Goal: Transaction & Acquisition: Purchase product/service

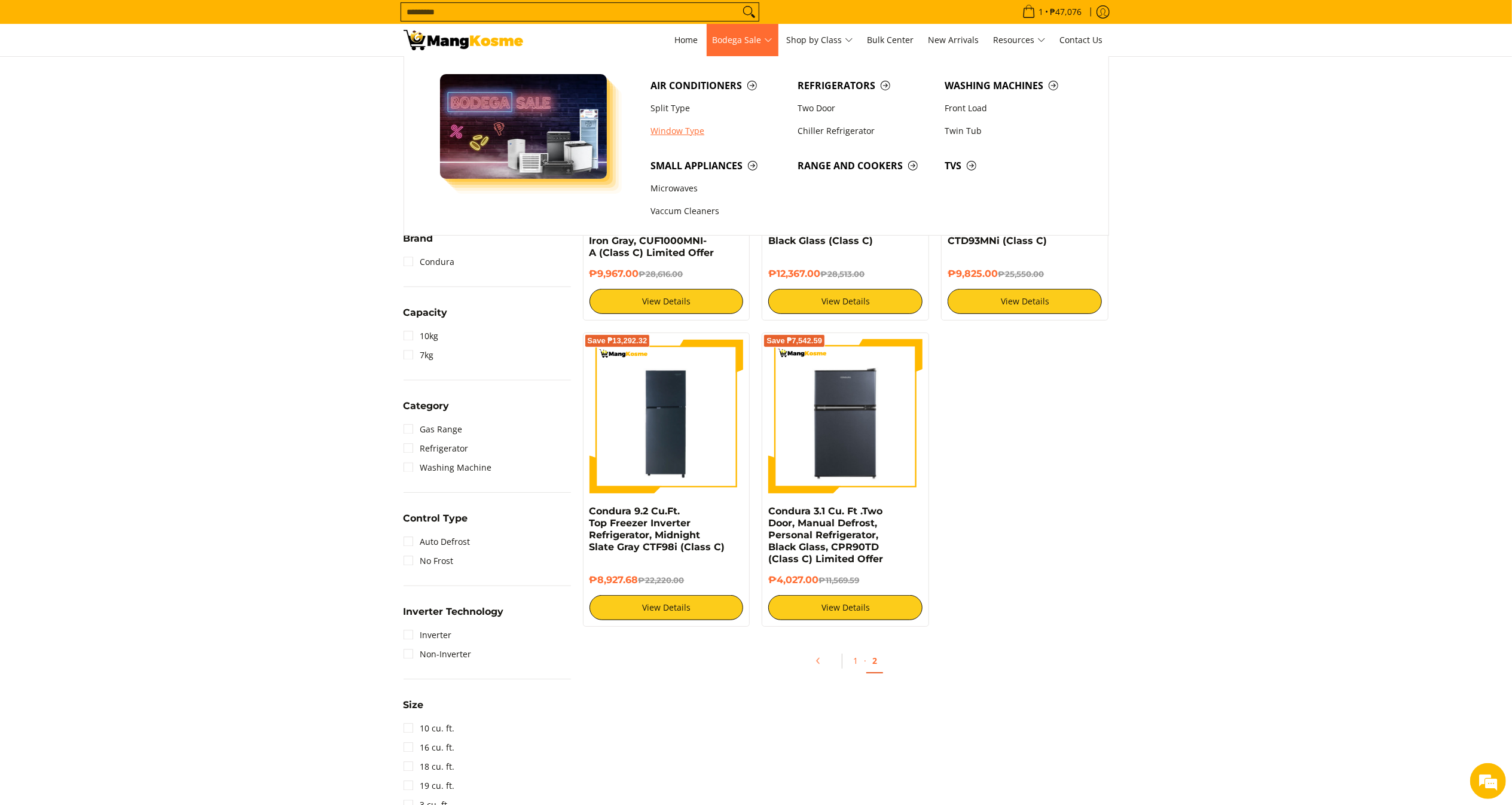
click at [698, 126] on link "Window Type" at bounding box center [718, 131] width 147 height 23
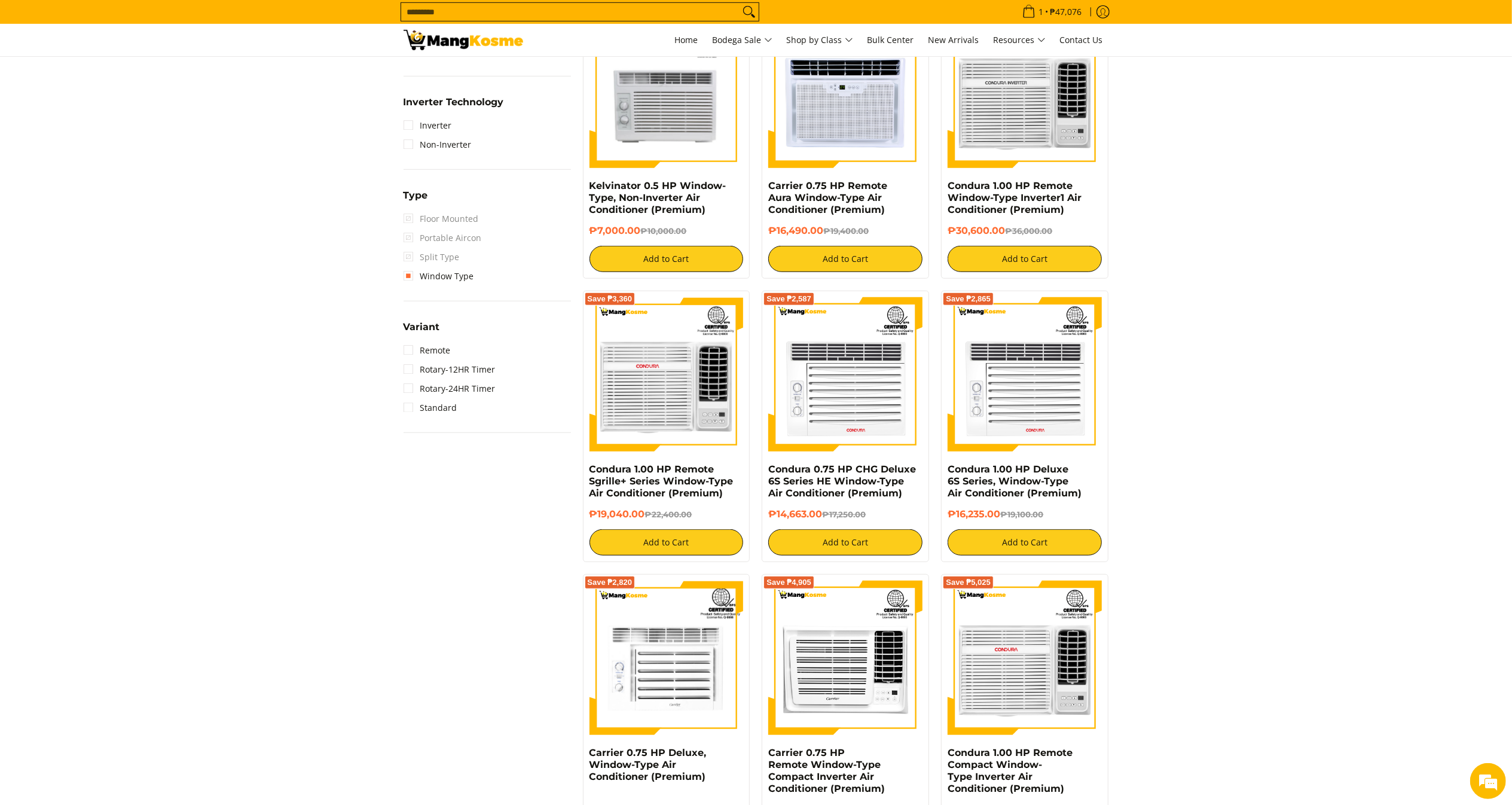
scroll to position [358, 0]
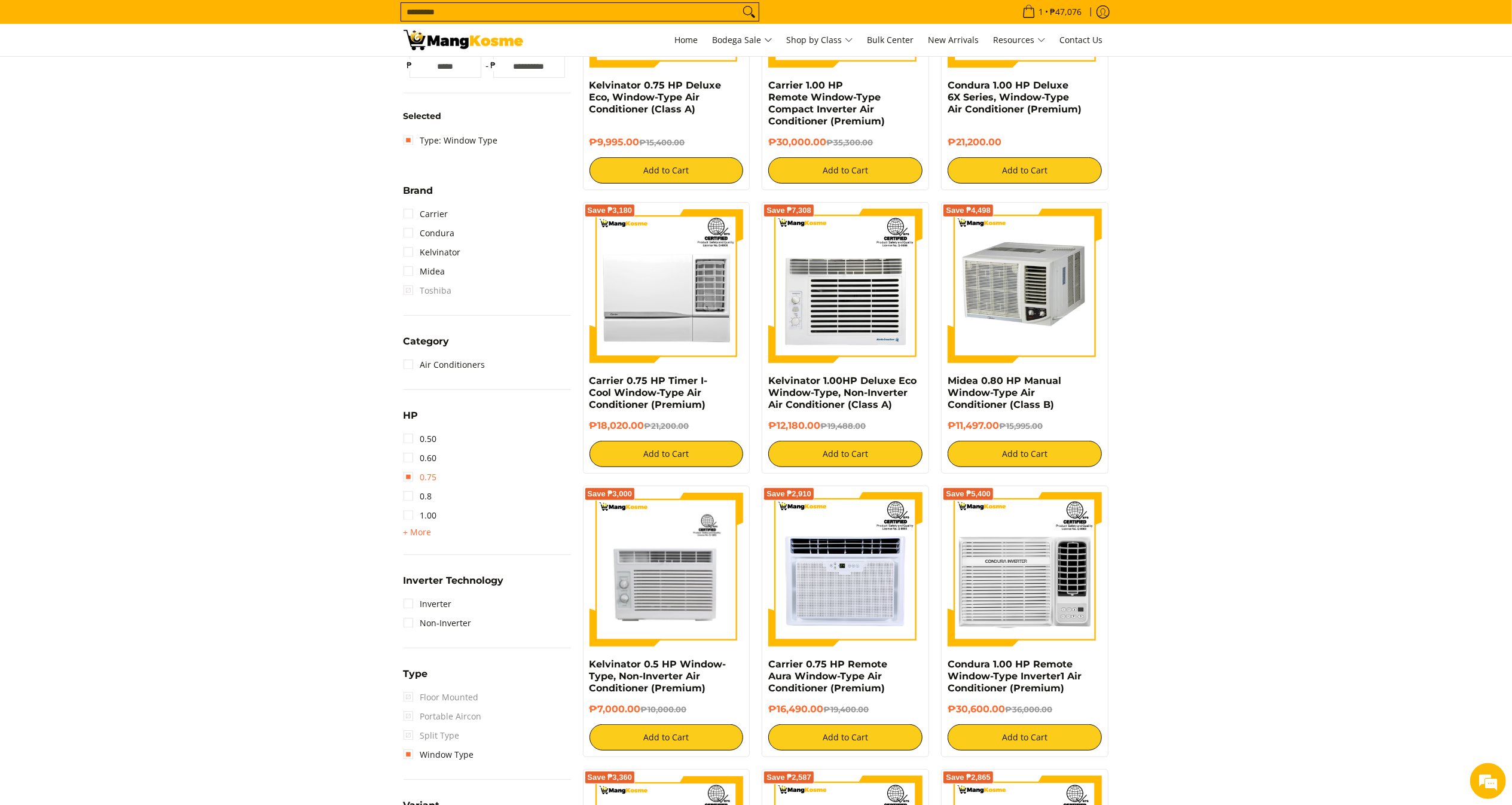
click at [429, 476] on link "0.75" at bounding box center [420, 477] width 33 height 19
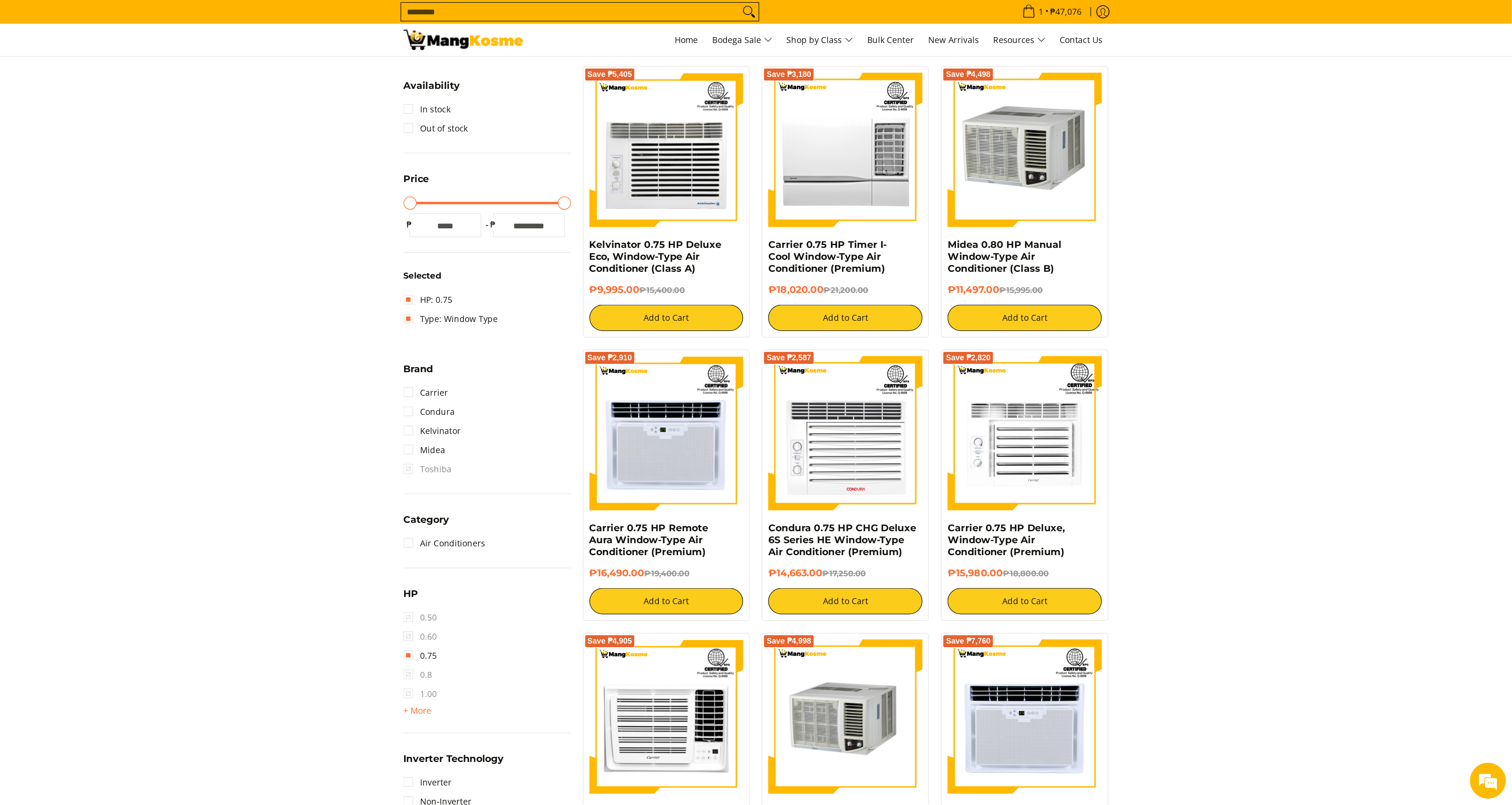
scroll to position [160, 0]
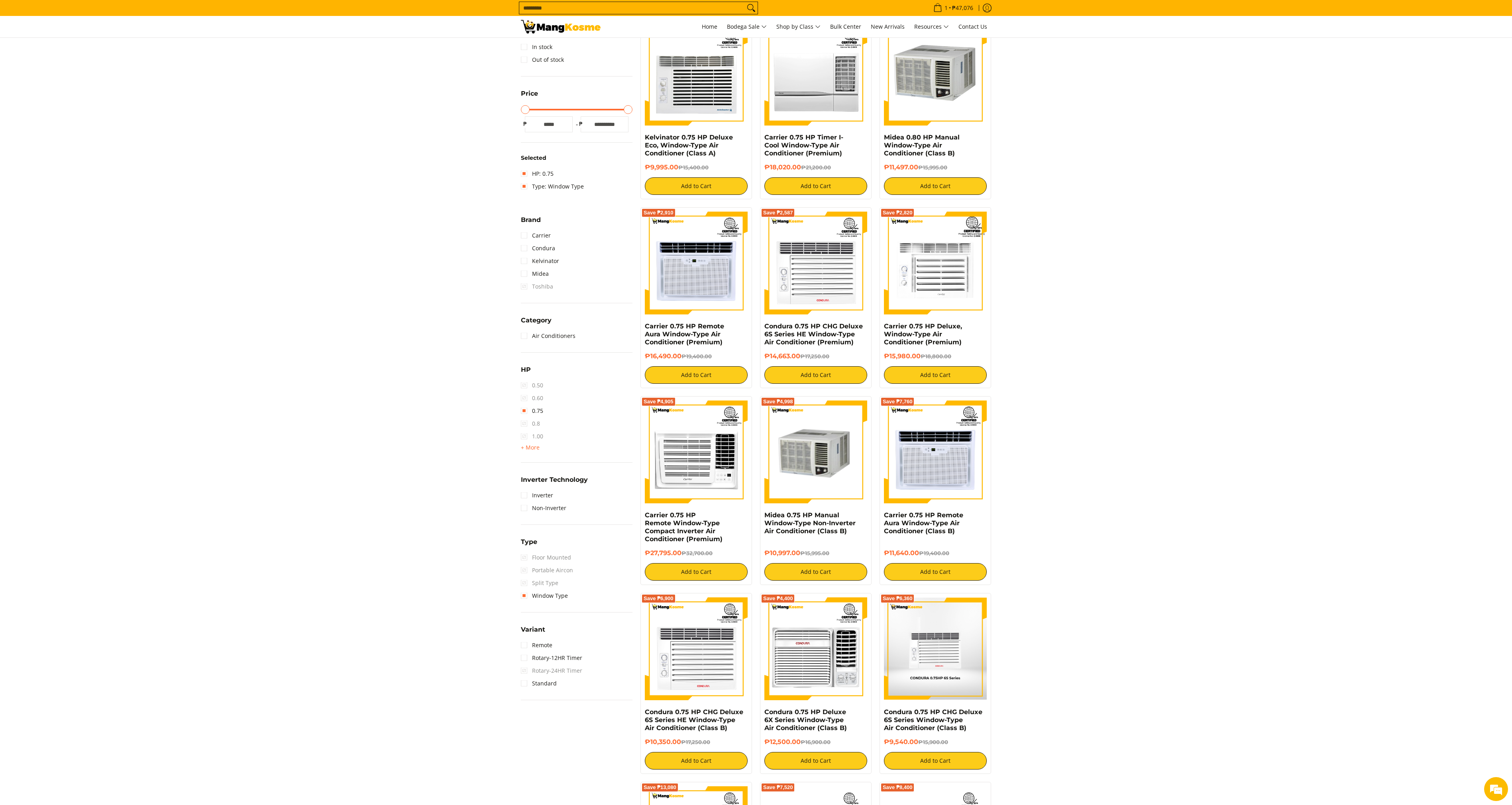
click at [1007, 344] on section "**********" at bounding box center [756, 702] width 1512 height 1451
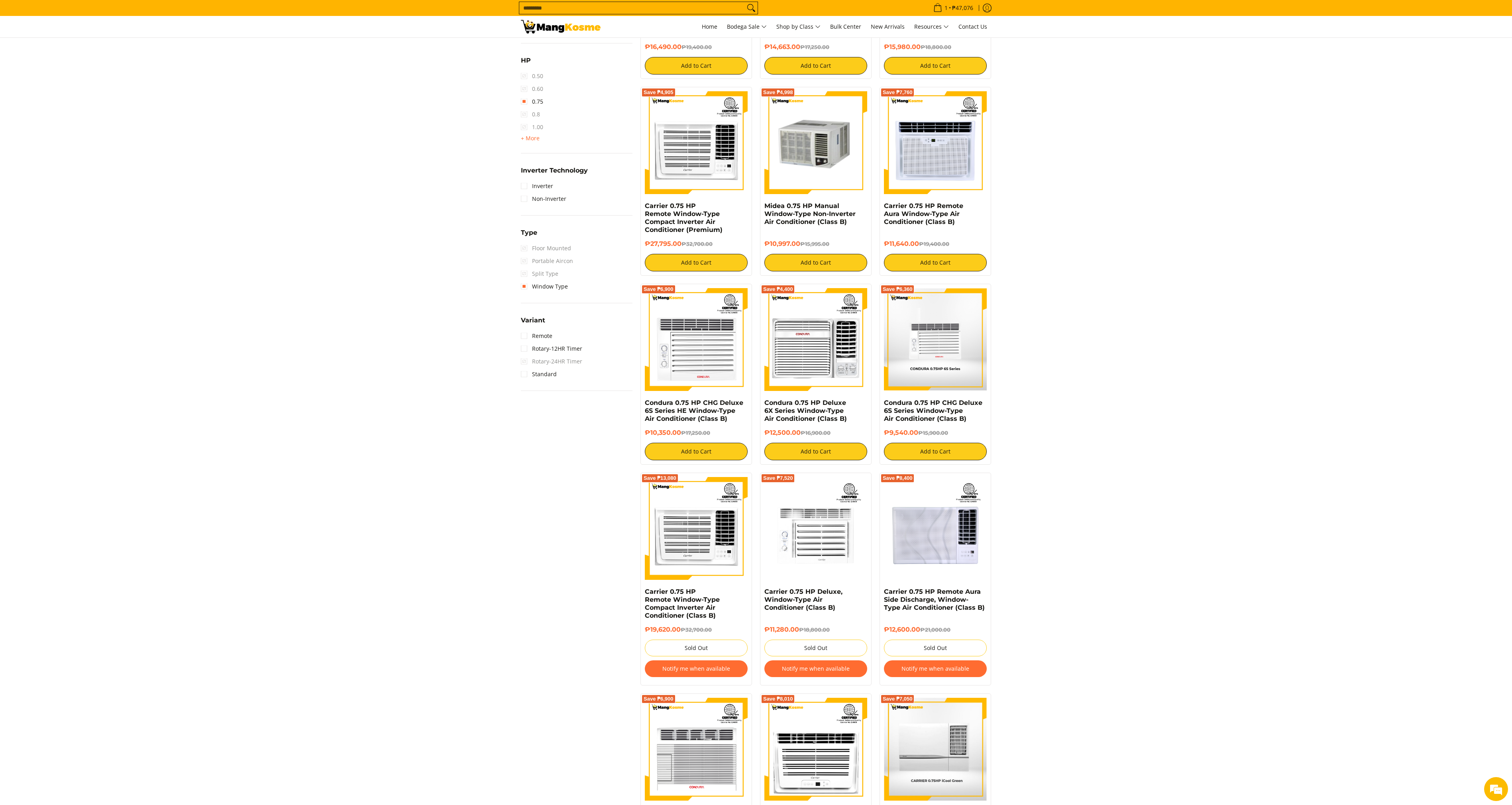
scroll to position [540, 0]
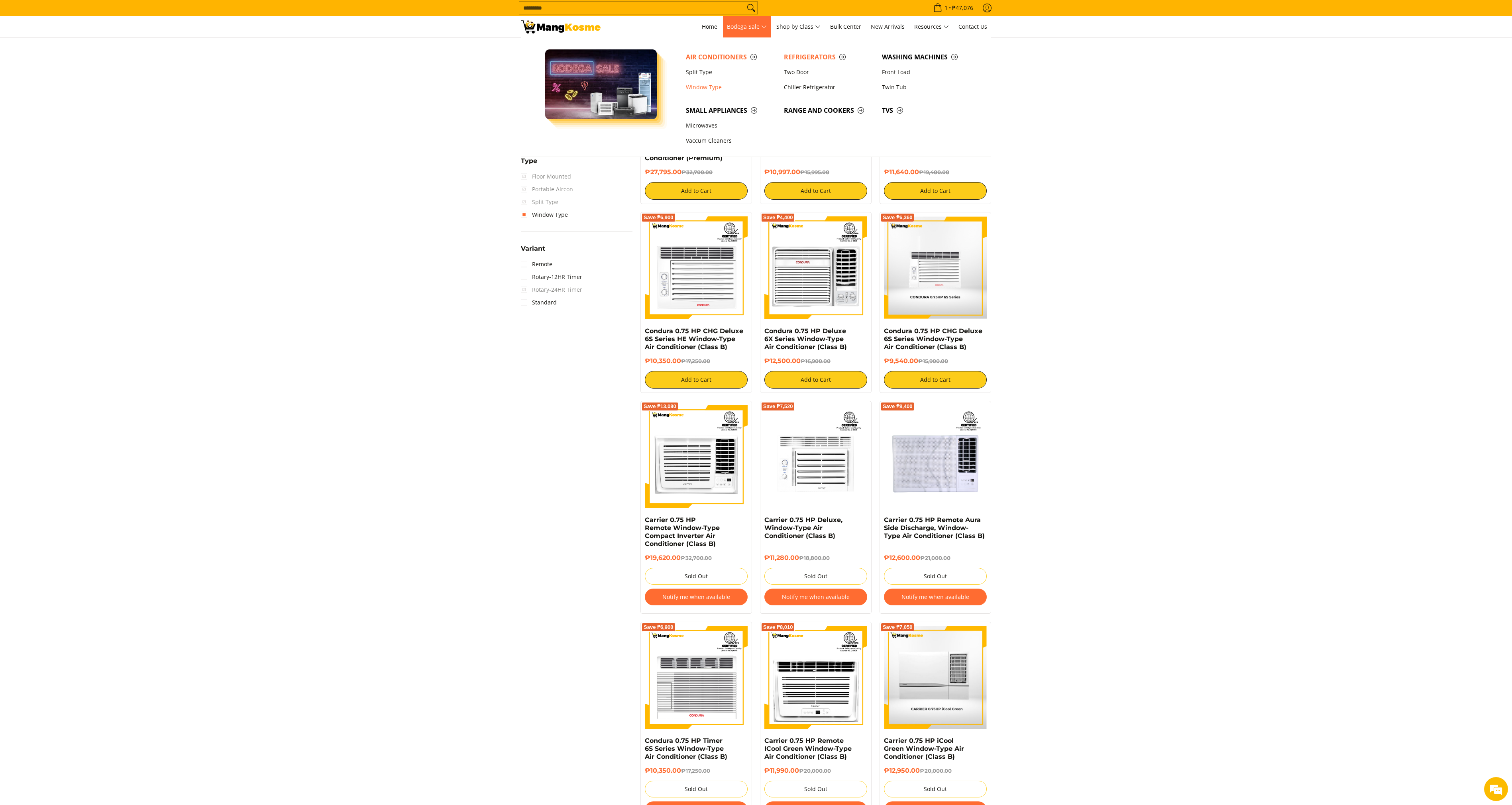
click at [782, 62] on link "Refrigerators" at bounding box center [829, 57] width 98 height 15
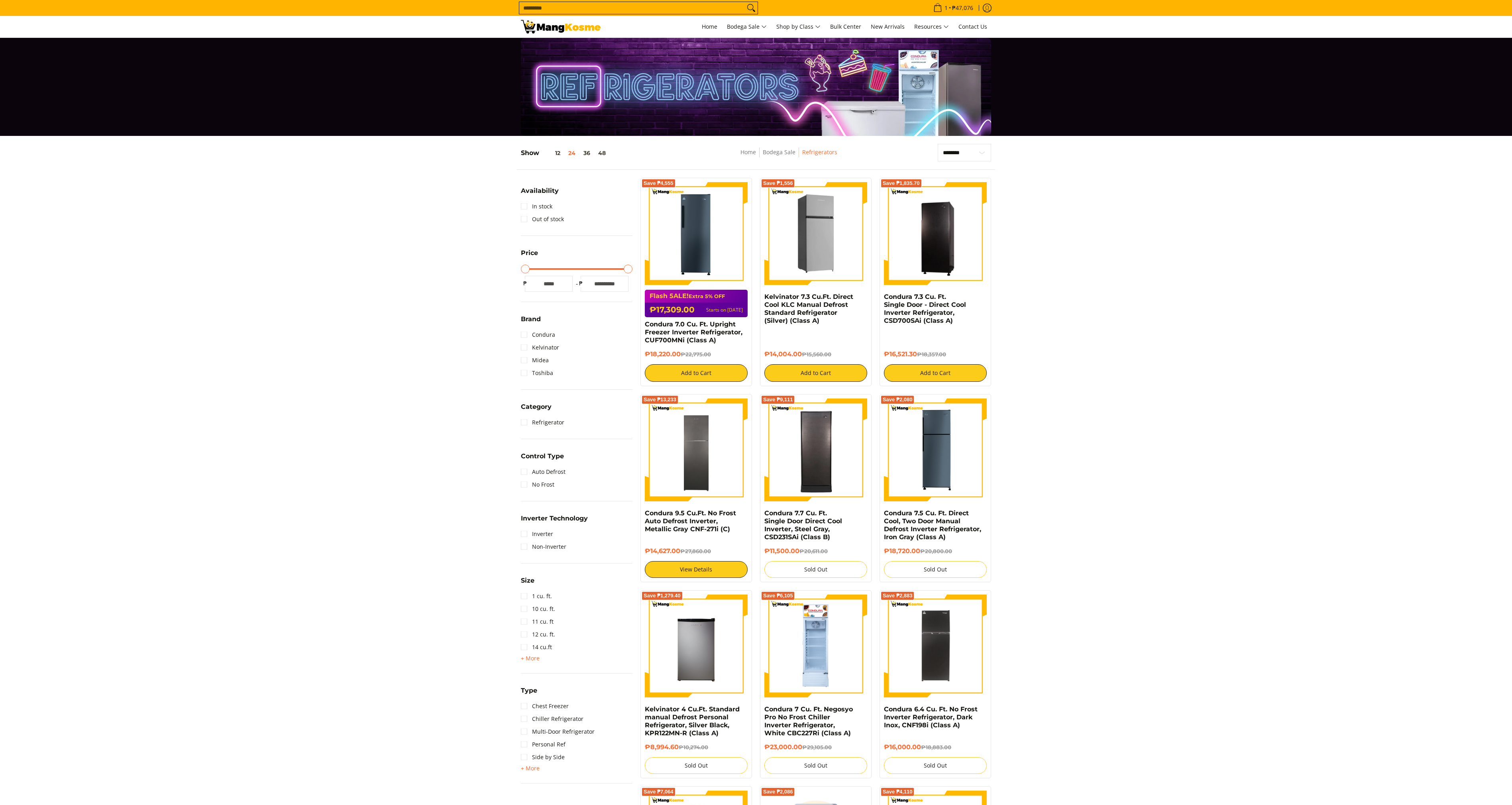
click at [829, 238] on img at bounding box center [815, 233] width 103 height 103
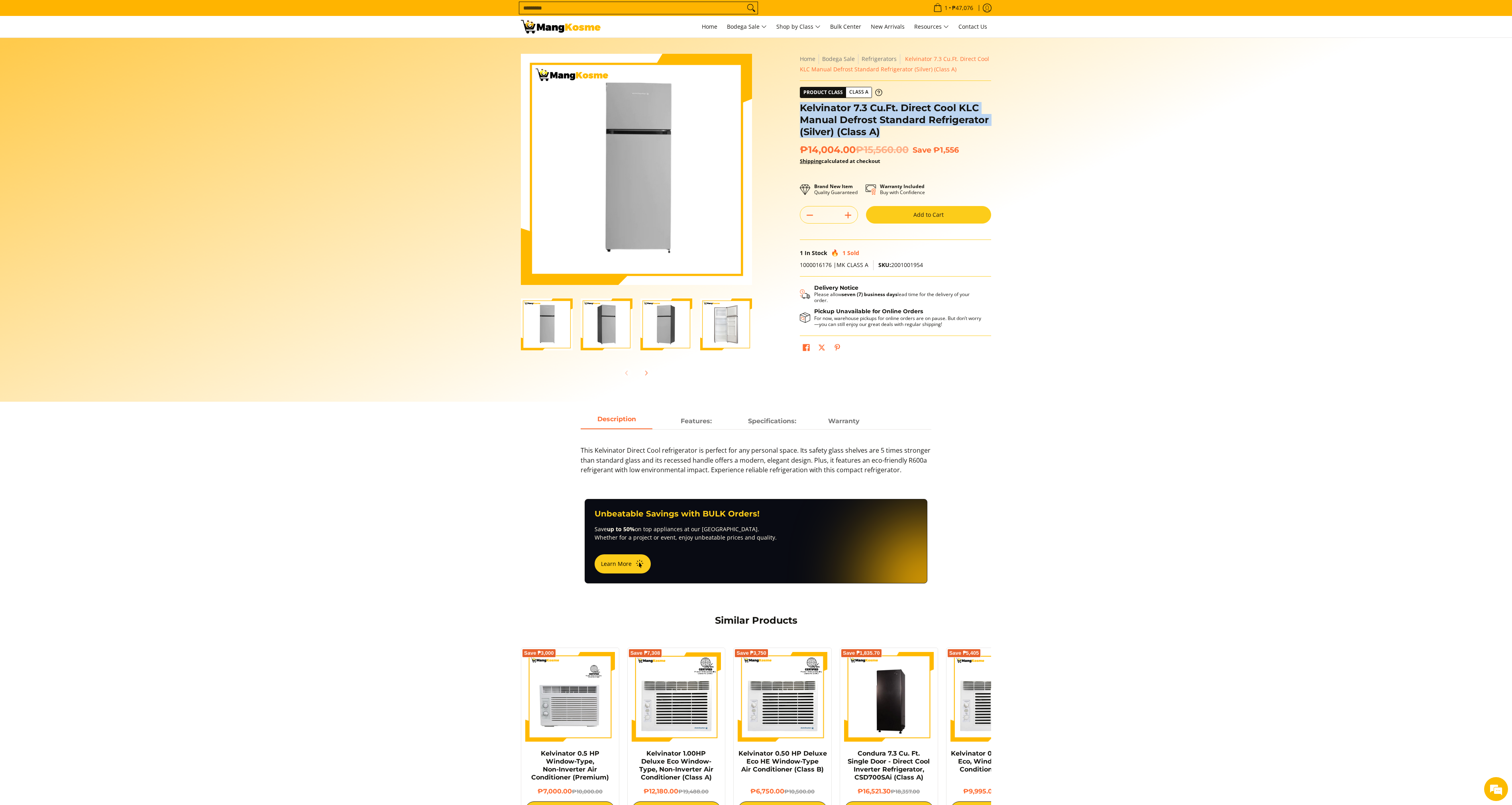
drag, startPoint x: 892, startPoint y: 132, endPoint x: 799, endPoint y: 102, distance: 97.7
click at [800, 102] on div "**********" at bounding box center [896, 208] width 191 height 309
copy h1 "Kelvinator 7.3 Cu.Ft. Direct Cool KLC Manual Defrost Standard Refrigerator (Sil…"
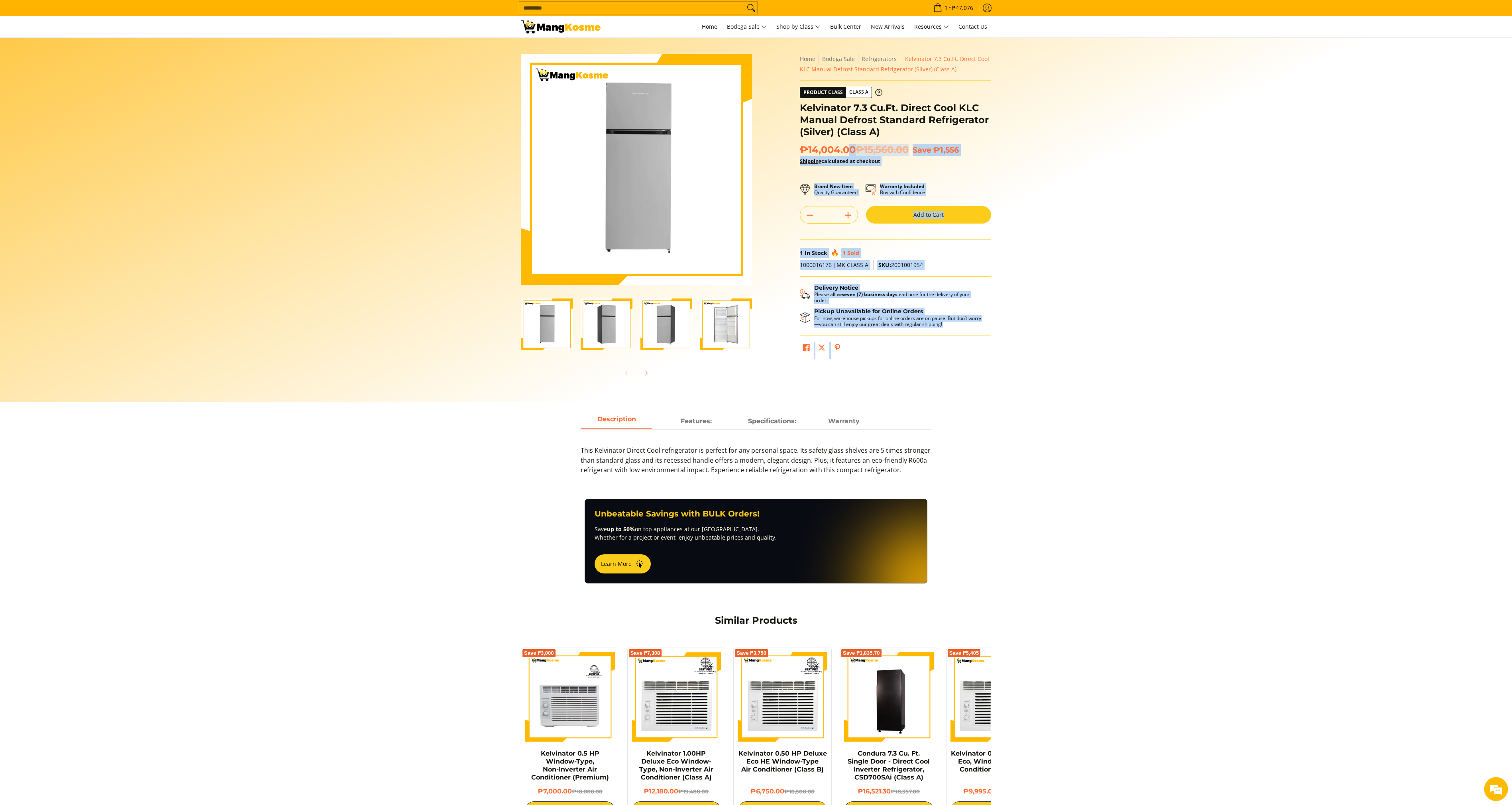
drag, startPoint x: 853, startPoint y: 153, endPoint x: 830, endPoint y: 142, distance: 25.5
click at [794, 146] on div "Skip to Main Content Enable zoom Disable zoom Enable zoom Disable zoom Enable z…" at bounding box center [756, 224] width 478 height 340
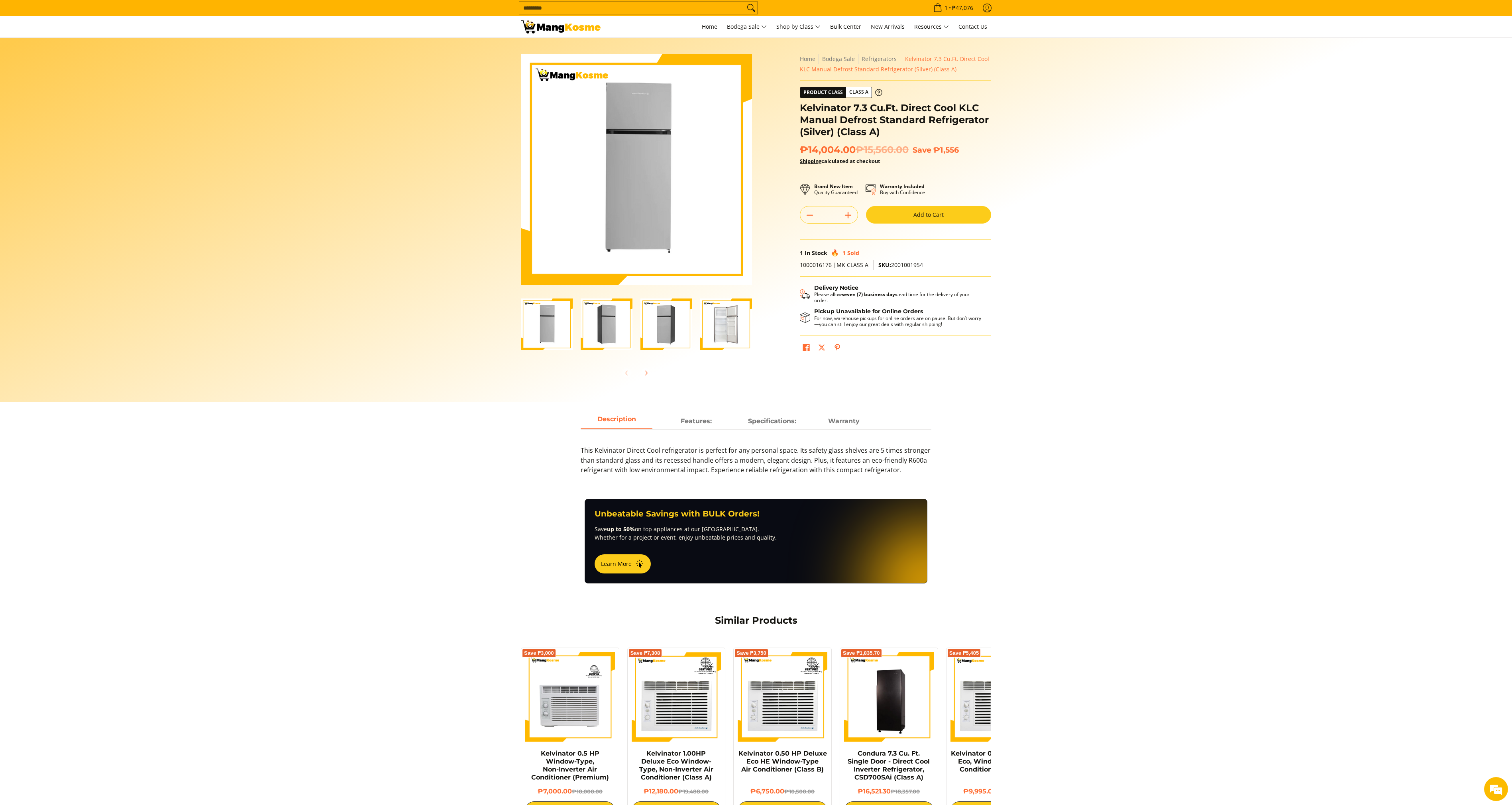
click at [858, 146] on span "₱14,004.00 ₱15,560.00" at bounding box center [854, 150] width 109 height 12
drag, startPoint x: 857, startPoint y: 155, endPoint x: 801, endPoint y: 151, distance: 56.1
click at [801, 151] on span "₱14,004.00 ₱15,560.00" at bounding box center [854, 150] width 109 height 12
copy span "₱14,004.00"
